Goal: Transaction & Acquisition: Purchase product/service

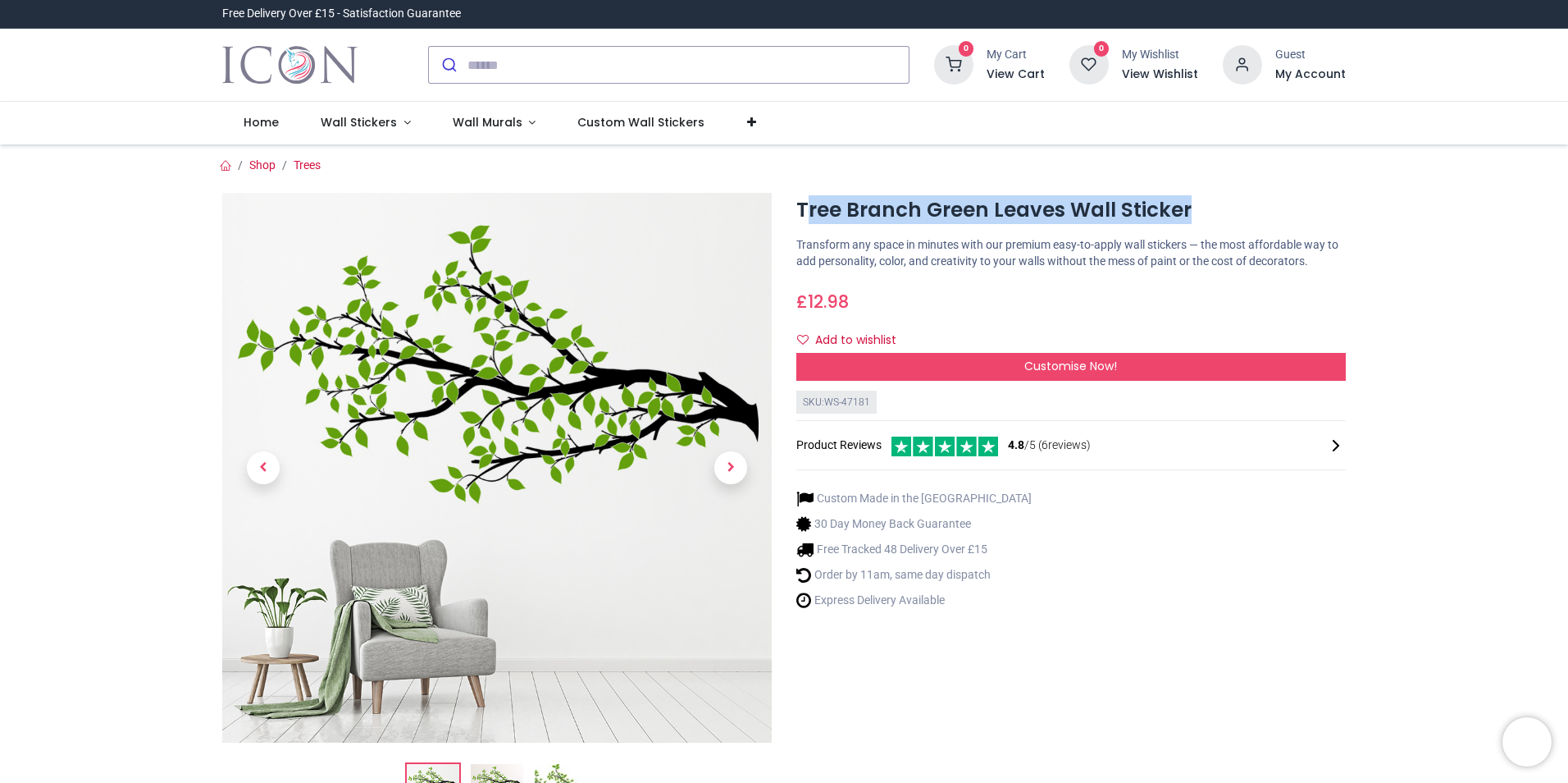
drag, startPoint x: 1219, startPoint y: 221, endPoint x: 810, endPoint y: 212, distance: 409.1
click at [810, 212] on h1 "Tree Branch Green Leaves Wall Sticker" at bounding box center [1071, 210] width 549 height 28
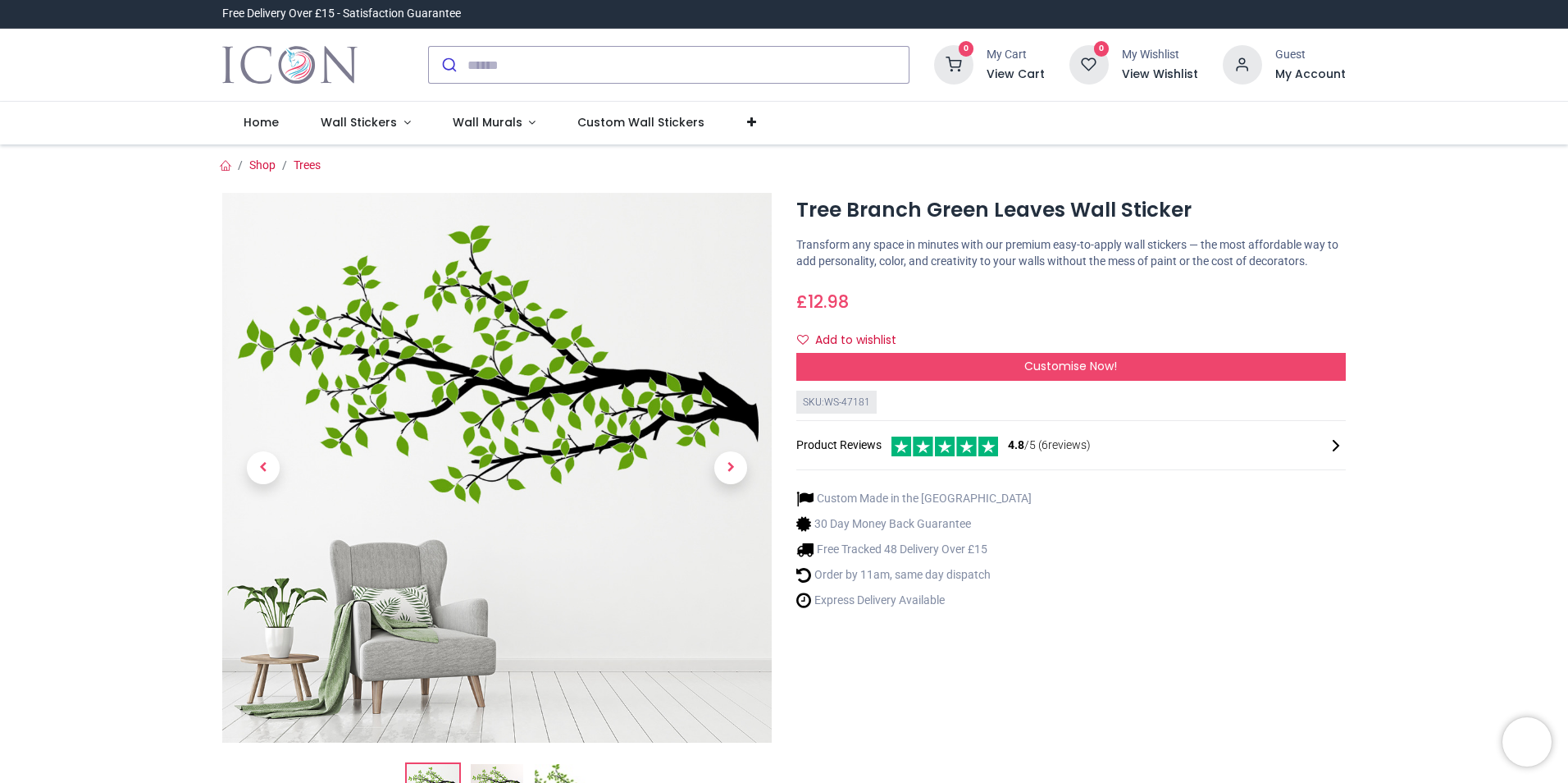
click at [845, 252] on p "Transform any space in minutes with our premium easy-to-apply wall stickers — t…" at bounding box center [1071, 253] width 549 height 32
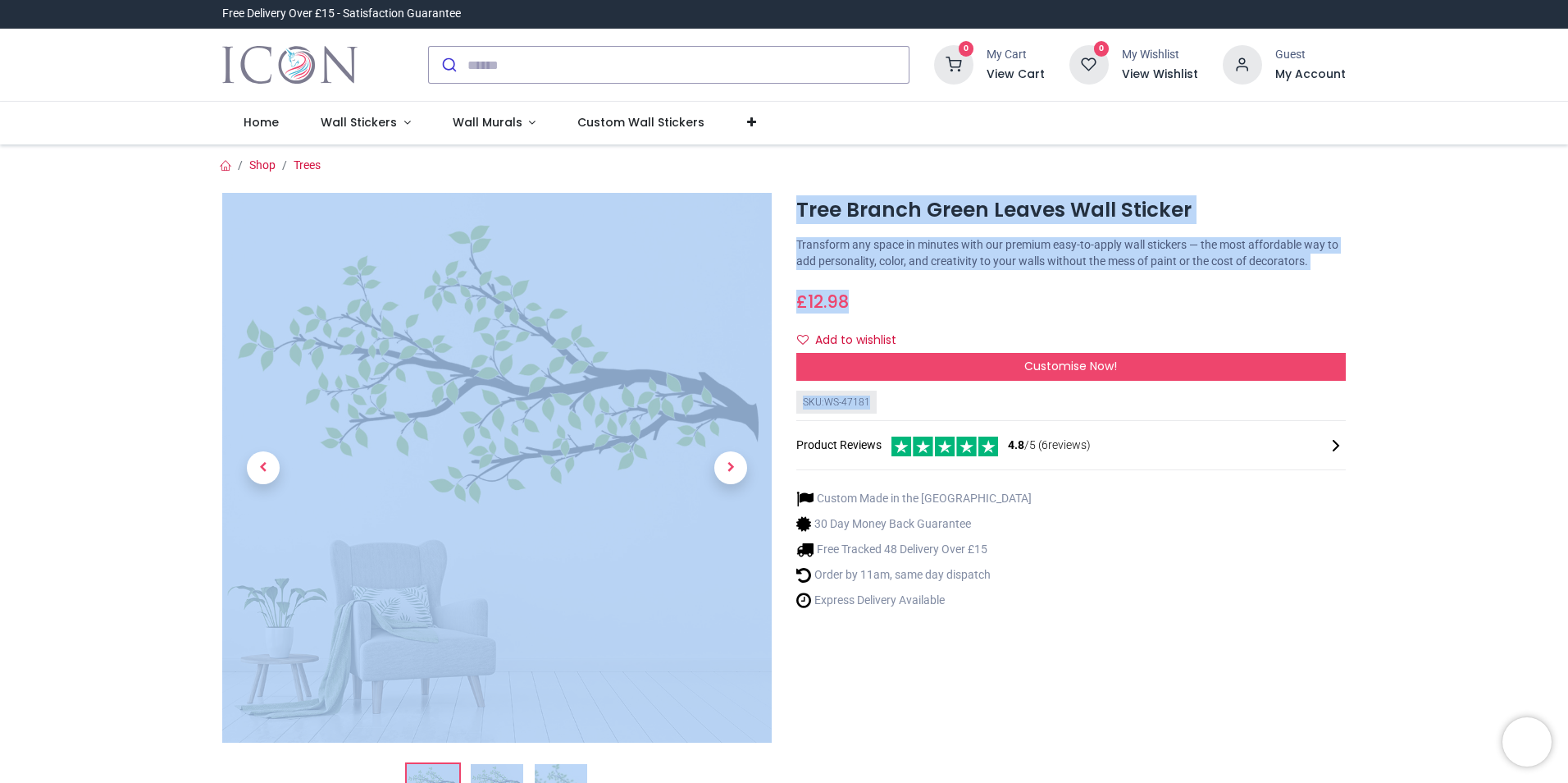
drag, startPoint x: 862, startPoint y: 399, endPoint x: 779, endPoint y: 393, distance: 83.2
click at [779, 393] on div "Tree Branch Green Leaves Wall Sticker £ 12.98 i" at bounding box center [784, 501] width 1148 height 658
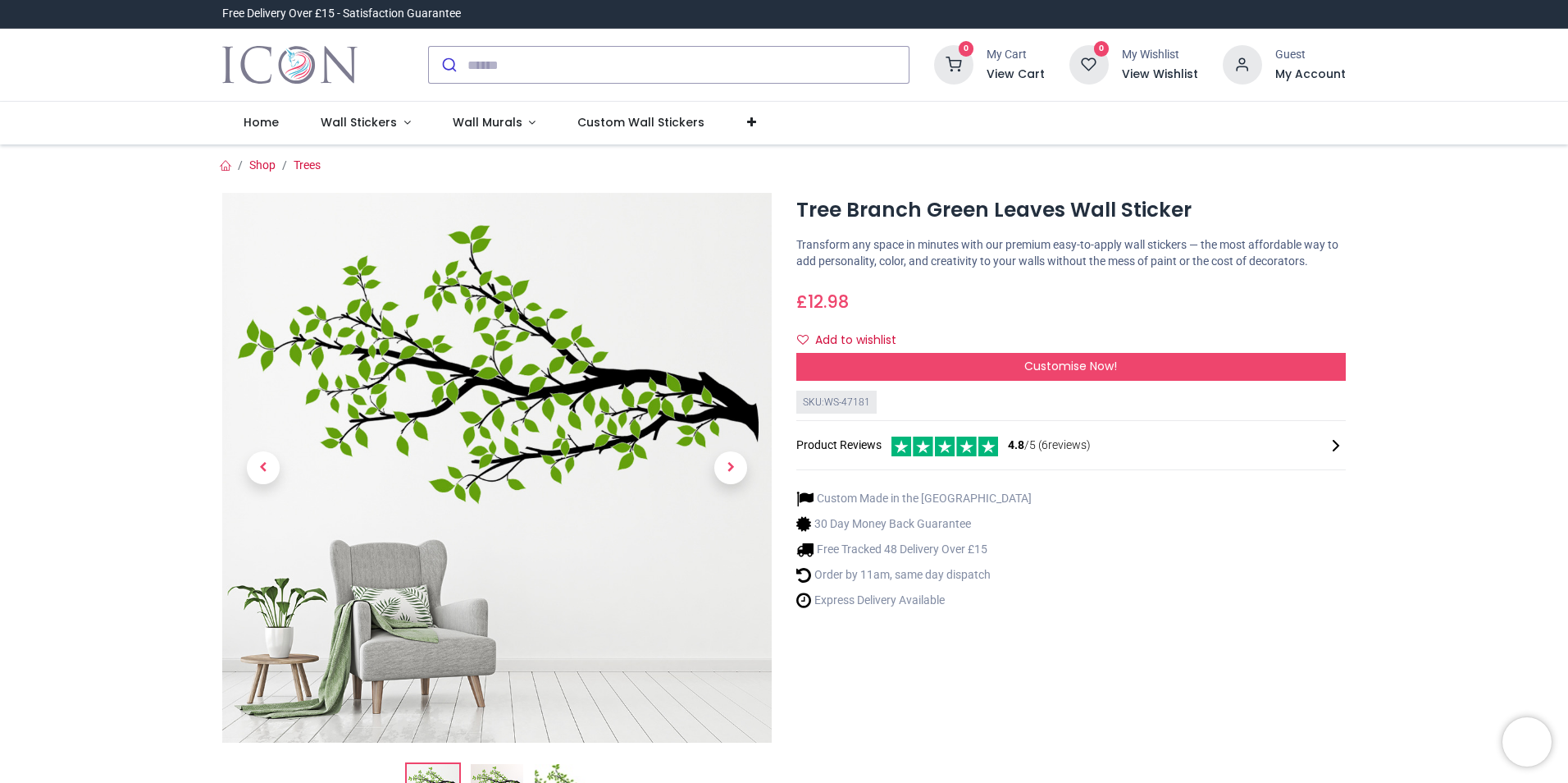
drag, startPoint x: 779, startPoint y: 393, endPoint x: 862, endPoint y: 416, distance: 86.1
click at [902, 404] on div "SKU: WS-47181 Product Reviews 4.8 /5 ( 6 reviews)" at bounding box center [1071, 435] width 549 height 87
click at [867, 403] on div "SKU: WS-47181" at bounding box center [837, 402] width 81 height 24
drag, startPoint x: 864, startPoint y: 399, endPoint x: 801, endPoint y: 400, distance: 63.0
click at [801, 400] on div "SKU: WS-47181" at bounding box center [837, 402] width 81 height 24
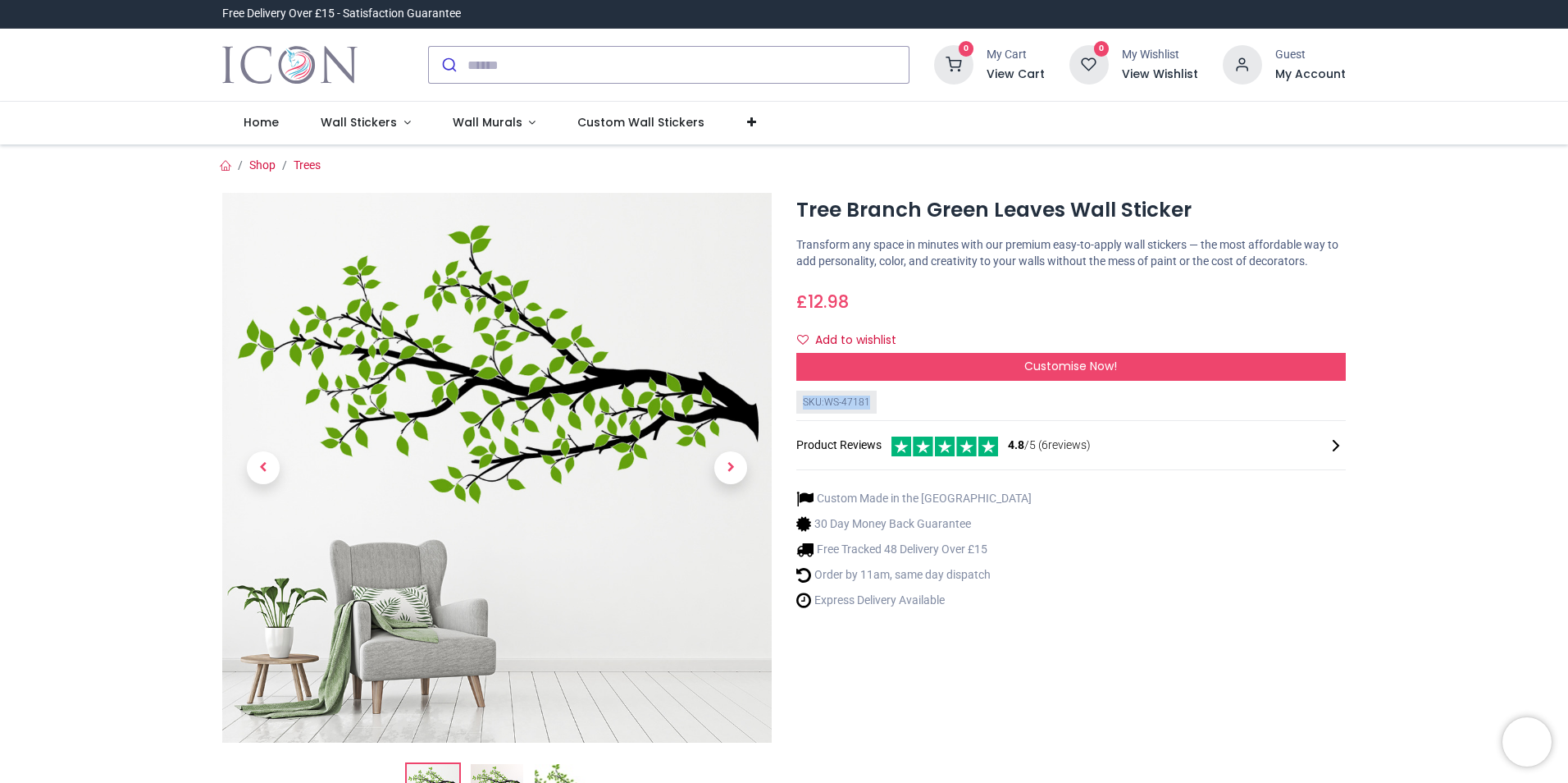
drag, startPoint x: 801, startPoint y: 400, endPoint x: 808, endPoint y: 399, distance: 7.1
copy div "SKU: WS-47181"
